Goal: Task Accomplishment & Management: Manage account settings

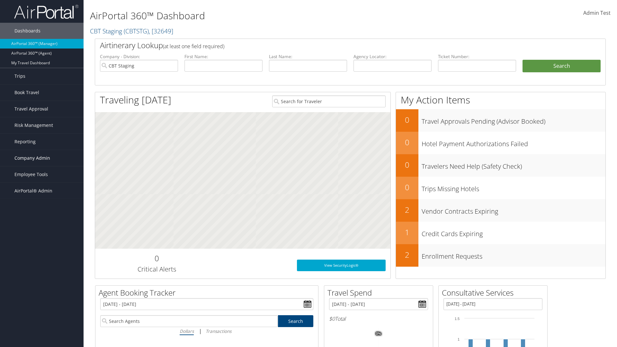
click at [42, 158] on span "Company Admin" at bounding box center [32, 158] width 36 height 16
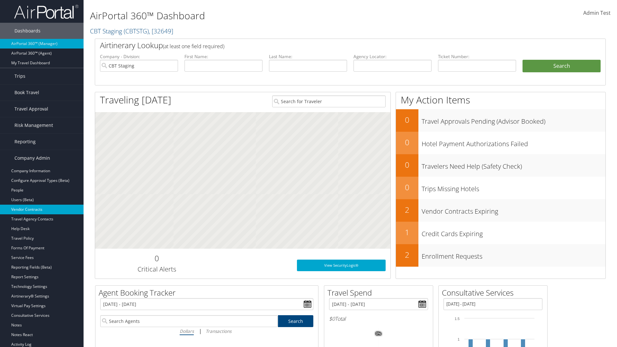
click at [42, 209] on link "Vendor Contracts" at bounding box center [41, 210] width 83 height 10
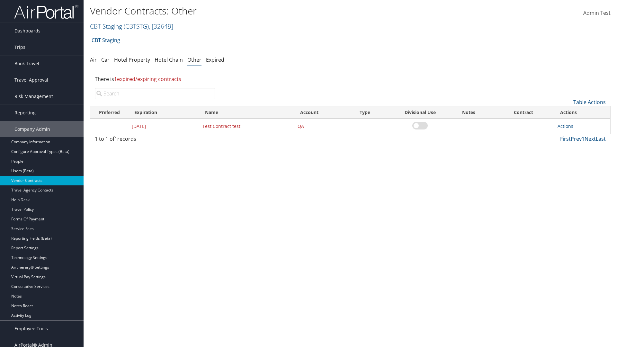
click at [155, 93] on input "search" at bounding box center [155, 94] width 120 height 12
type input "Test Contract test"
click at [565, 126] on link "Actions" at bounding box center [565, 126] width 16 height 6
click at [575, 157] on link "Edit" at bounding box center [574, 157] width 35 height 11
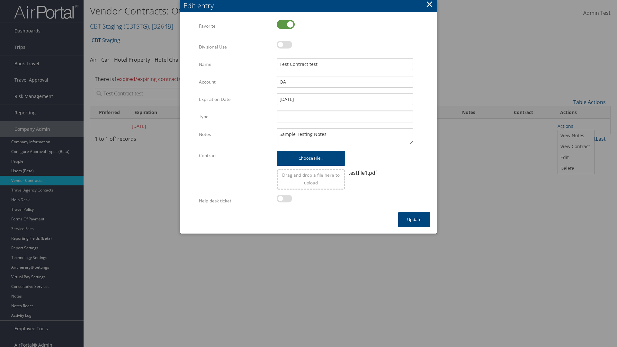
click at [285, 24] on label at bounding box center [285, 24] width 18 height 9
click at [284, 24] on input "checkbox" at bounding box center [282, 25] width 4 height 4
click at [285, 24] on label at bounding box center [285, 24] width 18 height 9
click at [284, 24] on input "checkbox" at bounding box center [282, 25] width 4 height 4
checkbox input "true"
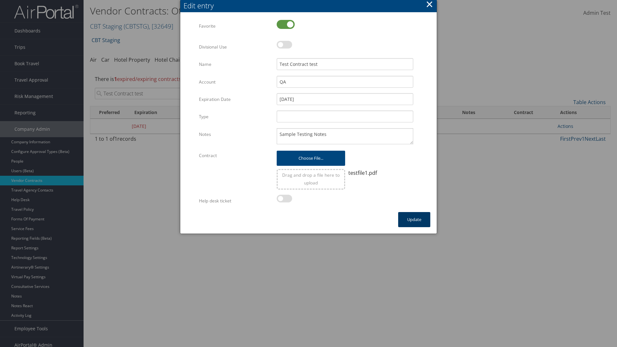
click at [414, 219] on button "Update" at bounding box center [414, 219] width 32 height 15
